Goal: Find contact information: Find contact information

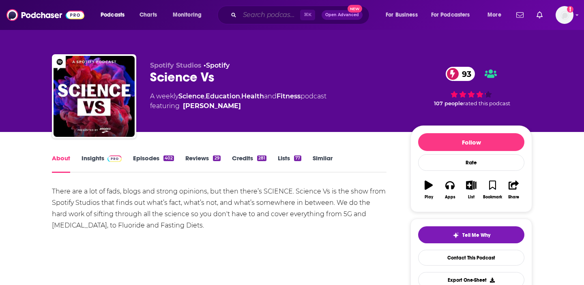
click at [258, 15] on input "Search podcasts, credits, & more..." at bounding box center [270, 15] width 60 height 13
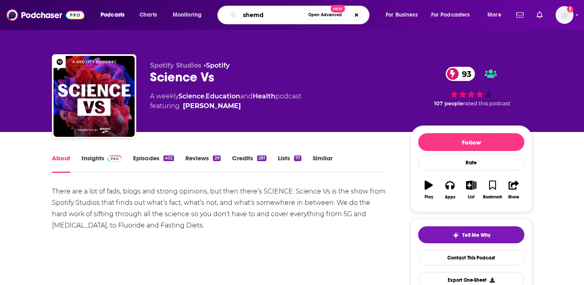
type input "shemd"
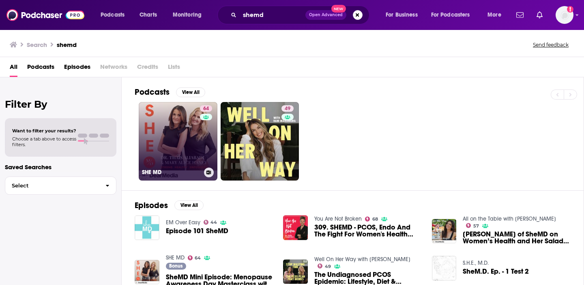
click at [173, 117] on link "64 SHE MD" at bounding box center [178, 141] width 79 height 79
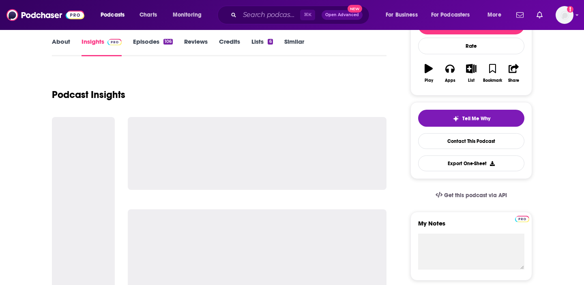
scroll to position [125, 0]
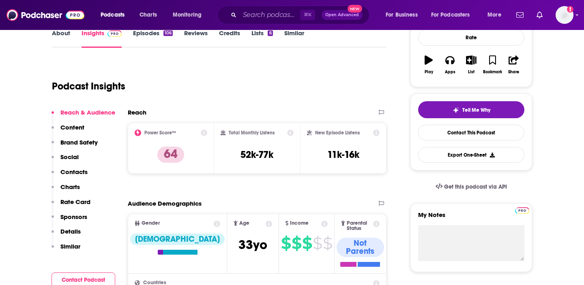
click at [65, 39] on link "About" at bounding box center [61, 38] width 18 height 19
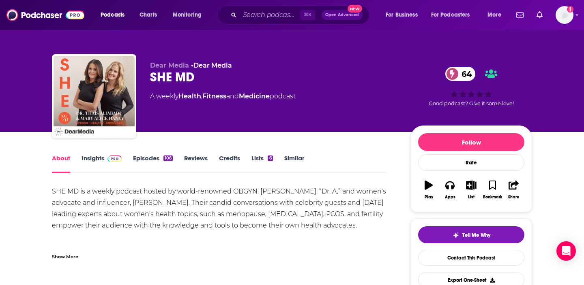
click at [97, 161] on link "Insights" at bounding box center [101, 163] width 40 height 19
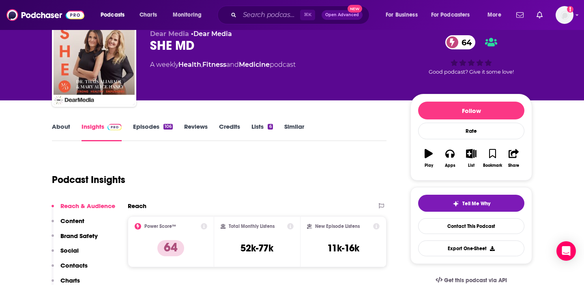
scroll to position [102, 0]
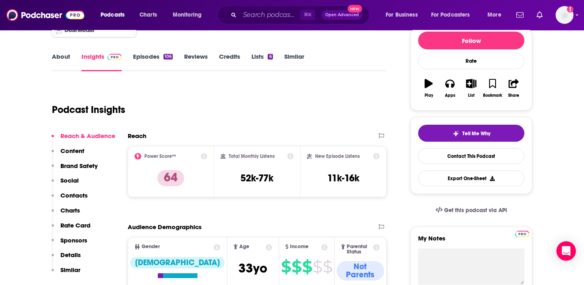
click at [82, 197] on p "Contacts" at bounding box center [73, 196] width 27 height 8
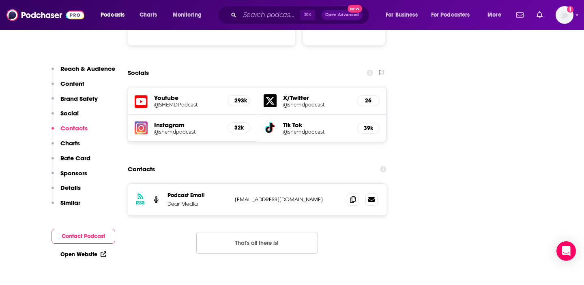
scroll to position [917, 0]
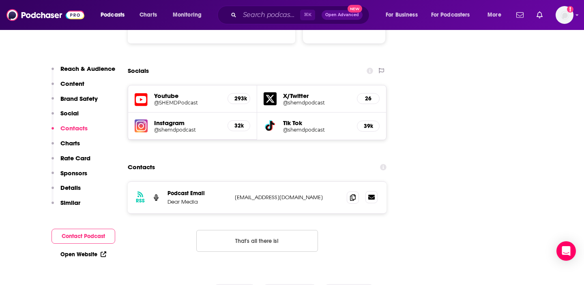
click at [371, 191] on link at bounding box center [371, 197] width 12 height 12
click at [351, 194] on icon at bounding box center [353, 197] width 6 height 6
